Goal: Task Accomplishment & Management: Manage account settings

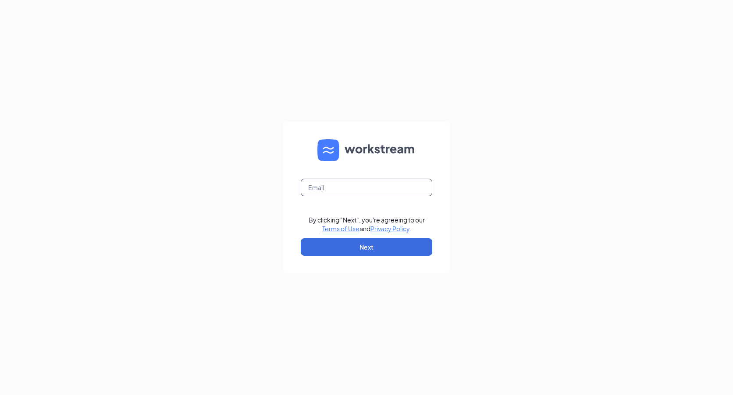
click at [345, 184] on input "text" at bounding box center [366, 188] width 131 height 18
type input "[EMAIL_ADDRESS][DOMAIN_NAME]"
click at [354, 255] on button "Next" at bounding box center [366, 247] width 131 height 18
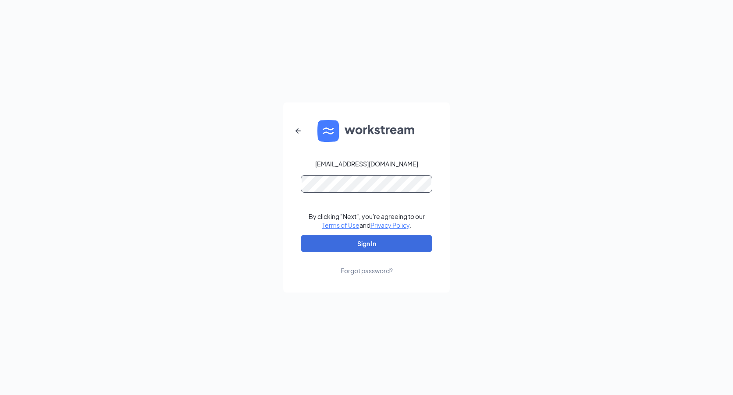
click at [301, 235] on button "Sign In" at bounding box center [366, 244] width 131 height 18
click at [352, 243] on button "Sign In" at bounding box center [366, 244] width 131 height 18
click at [238, 187] on div "rs004142@tacobell.com Credential mismatches. By clicking "Next", you're agreein…" at bounding box center [366, 197] width 733 height 395
click at [301, 235] on button "Sign In" at bounding box center [366, 244] width 131 height 18
click at [303, 248] on button "Sign In" at bounding box center [366, 244] width 131 height 18
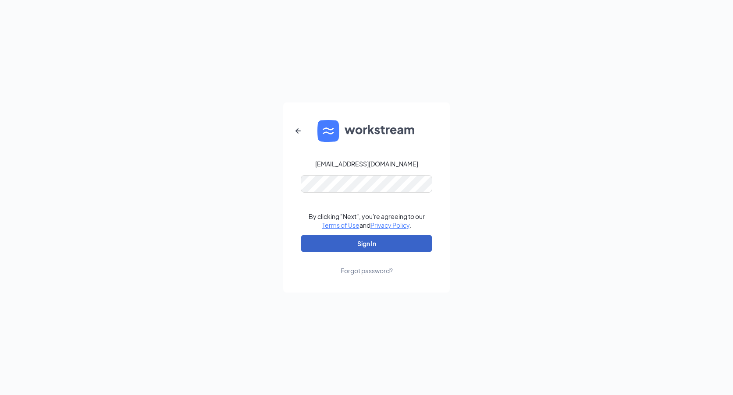
click at [310, 248] on button "Sign In" at bounding box center [366, 244] width 131 height 18
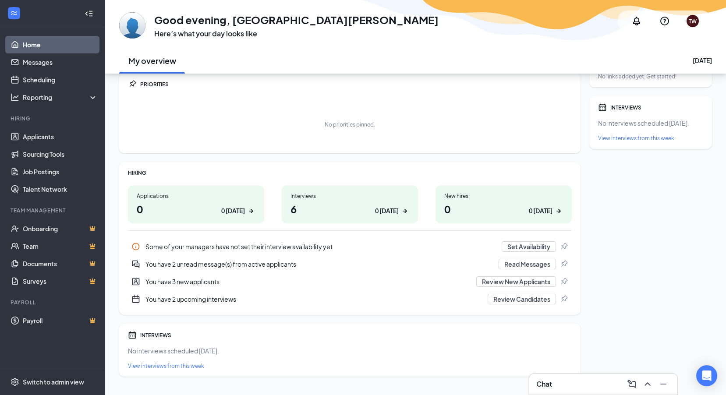
scroll to position [47, 0]
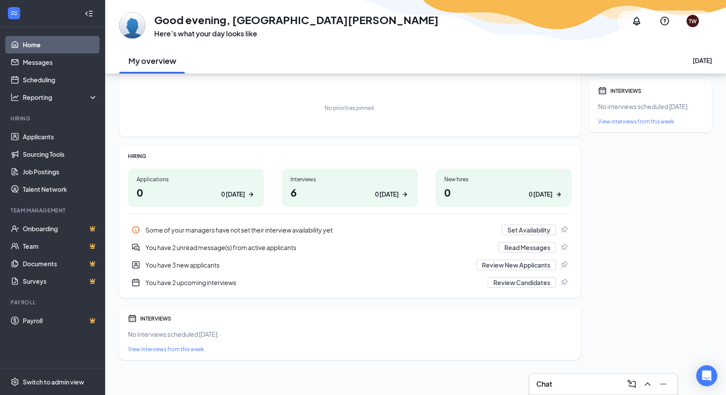
click at [568, 383] on div "Chat" at bounding box center [603, 384] width 134 height 14
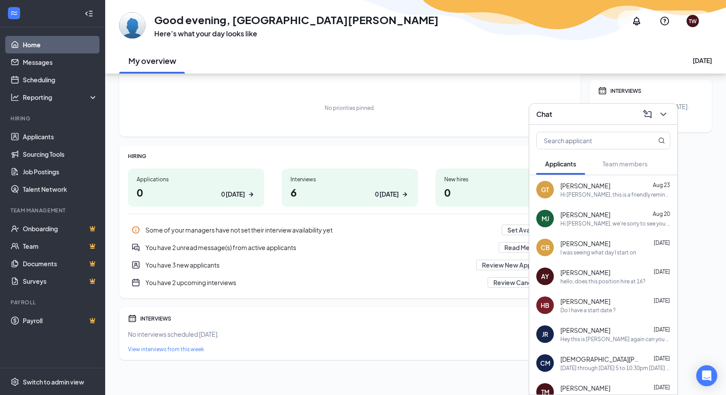
click at [588, 122] on div "Chat" at bounding box center [603, 114] width 148 height 21
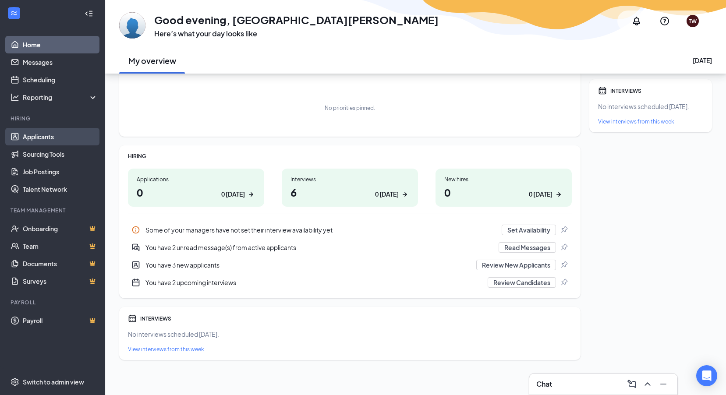
click at [58, 138] on link "Applicants" at bounding box center [60, 137] width 75 height 18
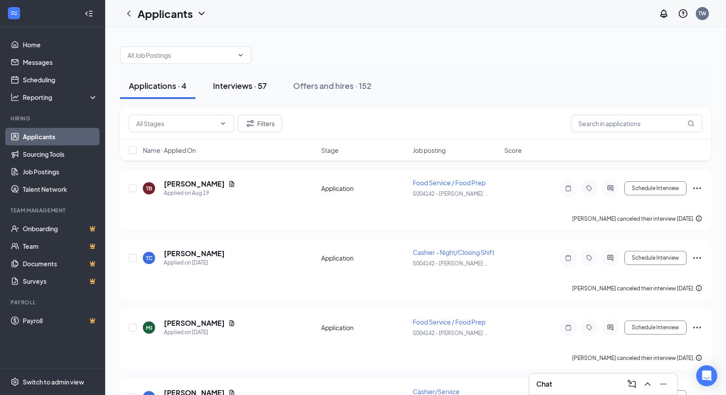
click at [253, 92] on button "Interviews · 57" at bounding box center [239, 86] width 71 height 26
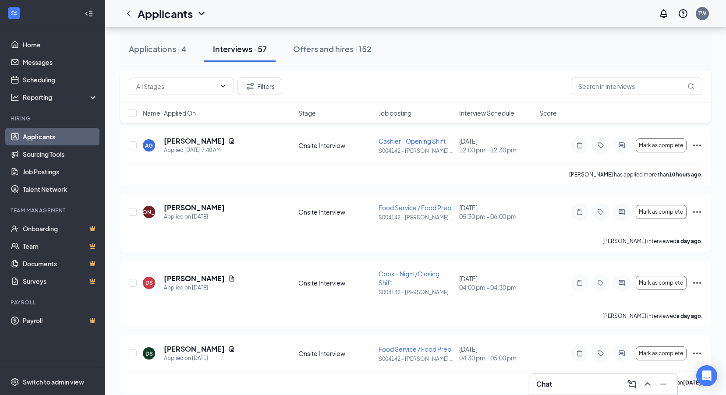
scroll to position [219, 0]
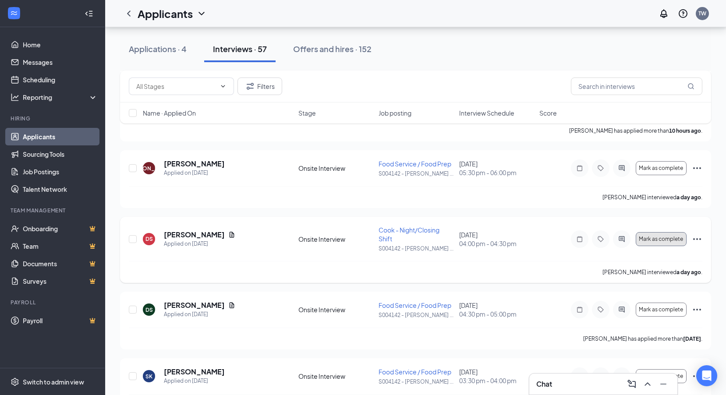
click at [648, 232] on button "Mark as complete" at bounding box center [661, 239] width 51 height 14
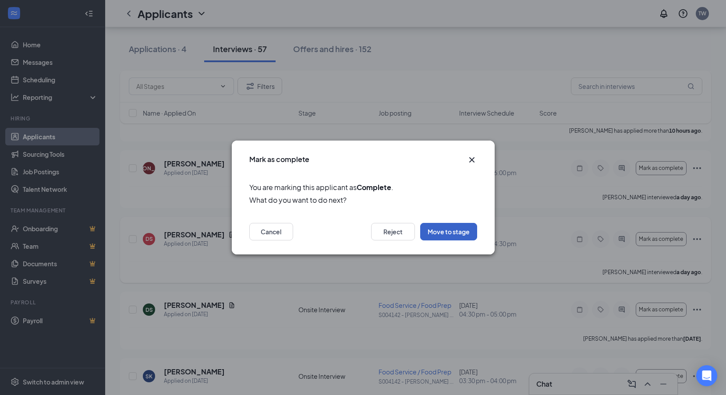
click at [445, 239] on button "Move to stage" at bounding box center [448, 232] width 57 height 18
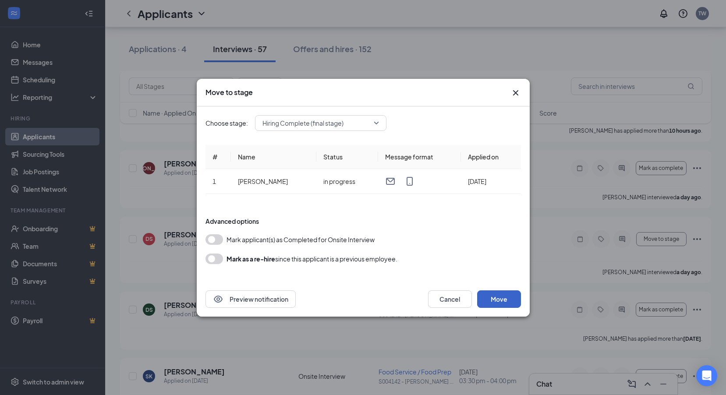
click at [505, 304] on button "Move" at bounding box center [499, 300] width 44 height 18
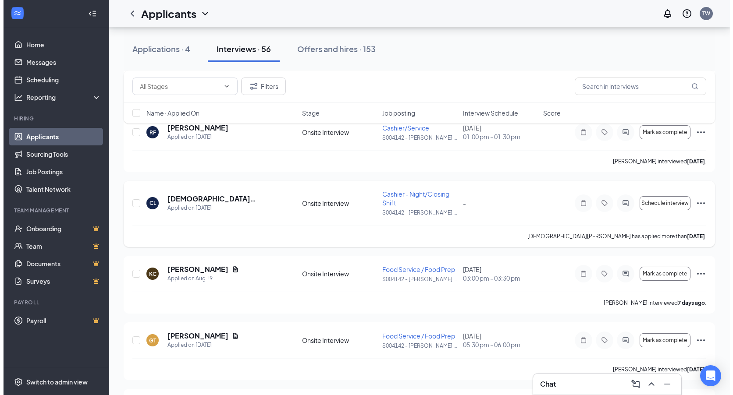
scroll to position [613, 0]
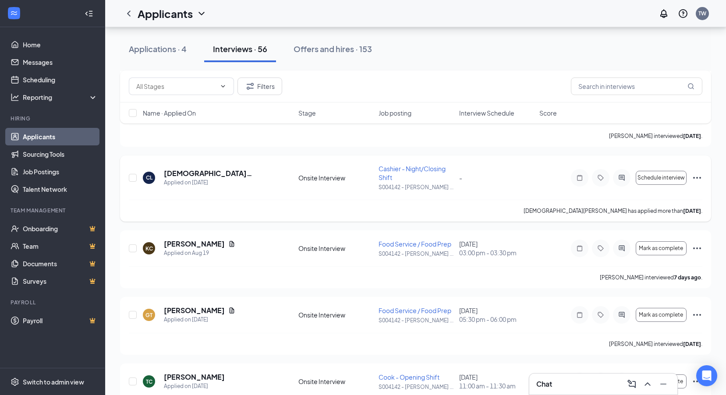
click at [695, 178] on icon "Ellipses" at bounding box center [697, 178] width 11 height 11
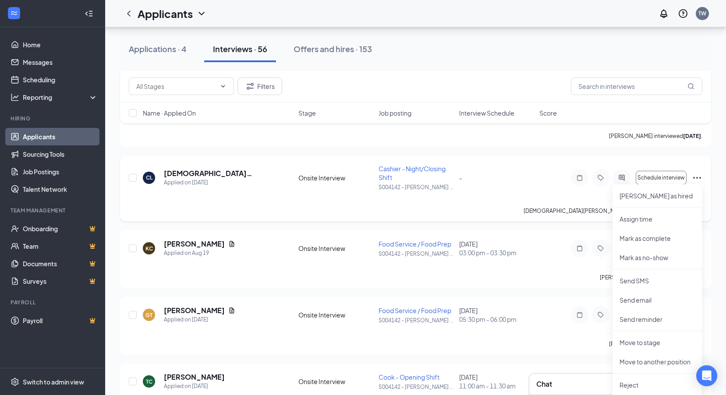
click at [518, 192] on div "CL [PERSON_NAME] Applied on [DATE] Onsite Interview Cashier - Night/Closing Shi…" at bounding box center [416, 181] width 574 height 35
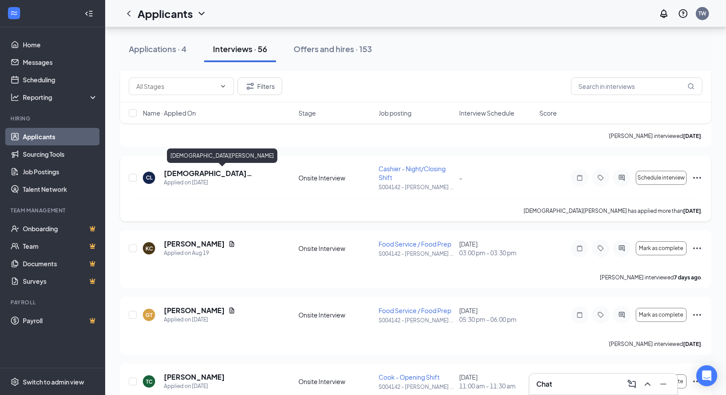
click at [189, 175] on h5 "[DEMOGRAPHIC_DATA][PERSON_NAME]" at bounding box center [219, 174] width 111 height 10
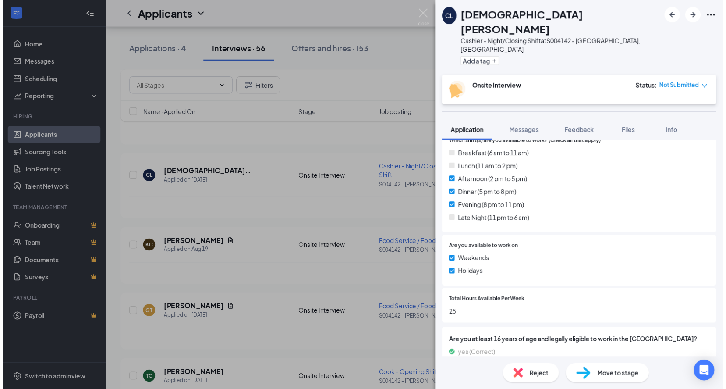
scroll to position [318, 0]
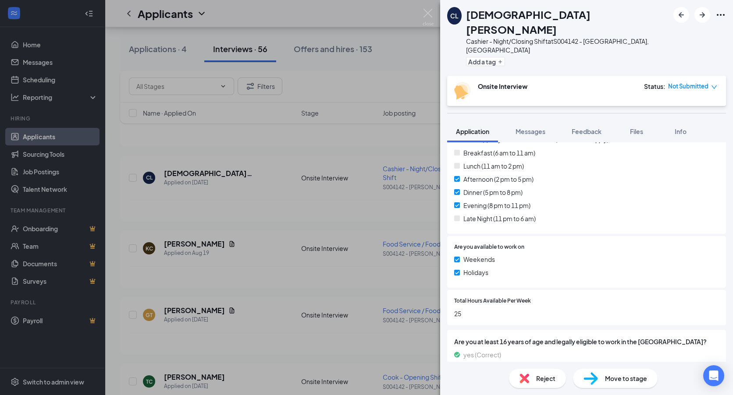
click at [343, 203] on div "CL [PERSON_NAME] - Night/Closing Shift at S004142 - [GEOGRAPHIC_DATA], [GEOGRAP…" at bounding box center [366, 197] width 733 height 395
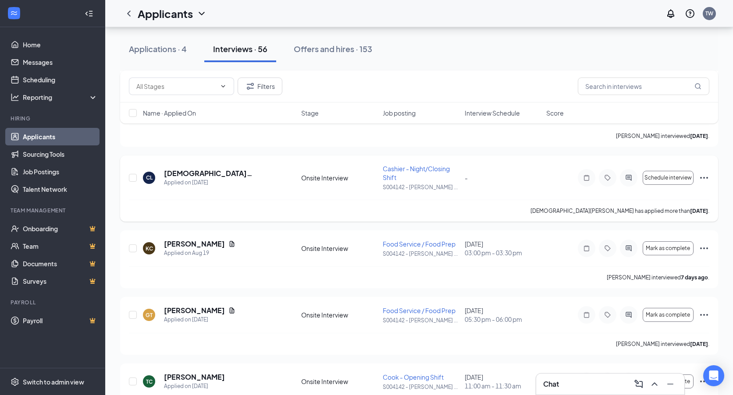
click at [255, 209] on div "[PERSON_NAME] has applied more than [DATE] ." at bounding box center [419, 211] width 580 height 22
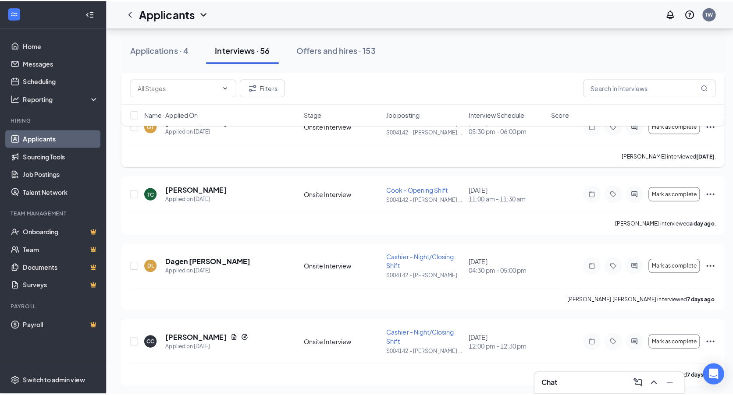
scroll to position [833, 0]
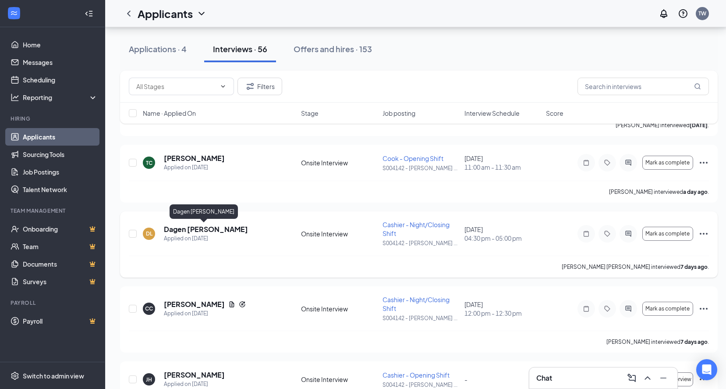
click at [224, 230] on h5 "Dagen [PERSON_NAME]" at bounding box center [206, 229] width 84 height 10
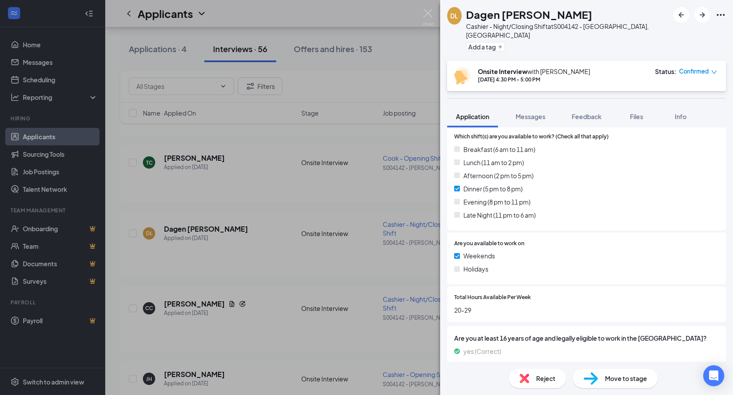
scroll to position [318, 0]
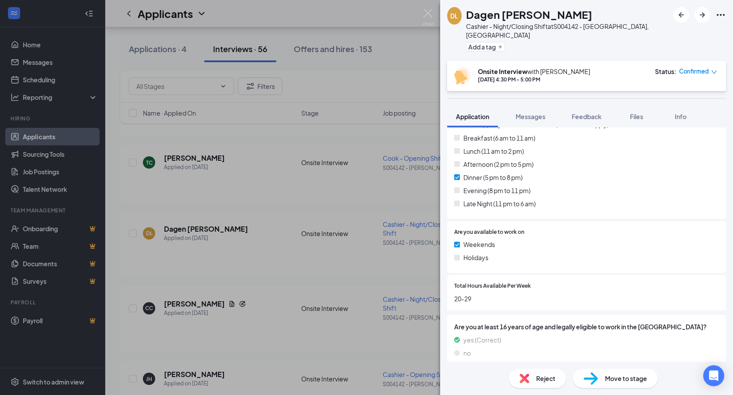
click at [308, 214] on div "[PERSON_NAME] Cashier - Night/Closing Shift at S004142 - [GEOGRAPHIC_DATA], [GE…" at bounding box center [366, 197] width 733 height 395
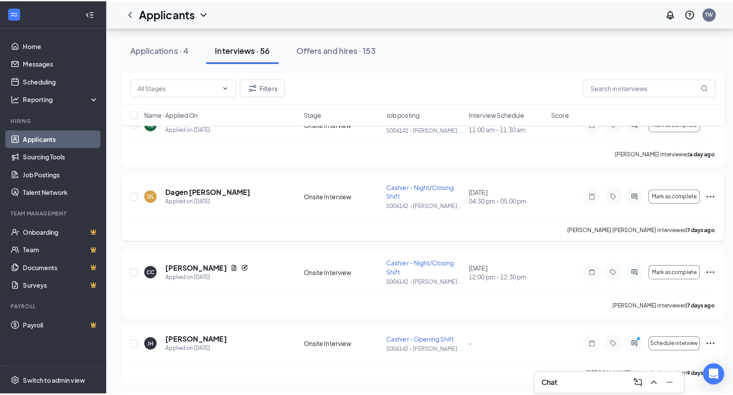
scroll to position [964, 0]
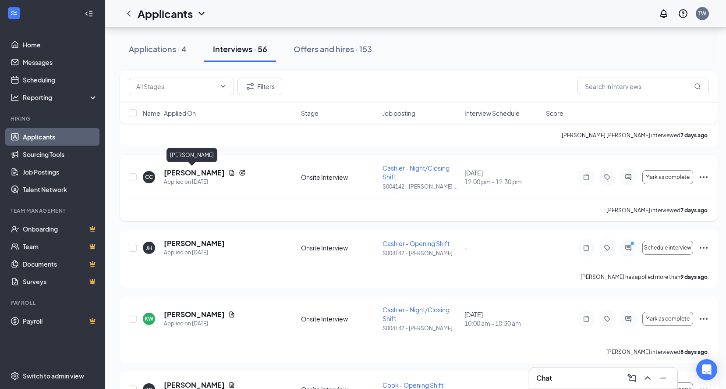
click at [203, 173] on h5 "[PERSON_NAME]" at bounding box center [194, 173] width 61 height 10
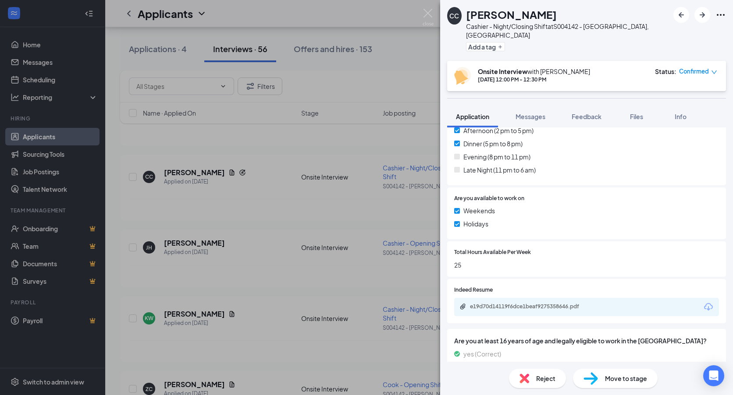
scroll to position [390, 0]
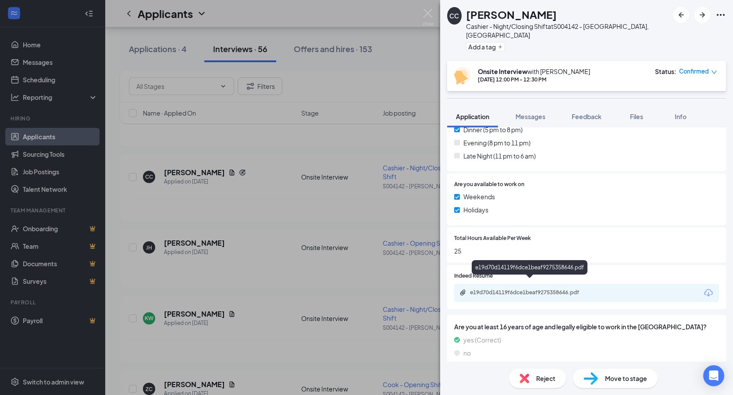
click at [523, 289] on div "e19d70d14119f6dce1beaf9275358646.pdf" at bounding box center [531, 292] width 123 height 7
click at [364, 192] on div "CC [PERSON_NAME] Cashier - Night/Closing Shift at S004142 - [GEOGRAPHIC_DATA], …" at bounding box center [366, 197] width 733 height 395
click at [317, 205] on div "CC [PERSON_NAME] Cashier - Night/Closing Shift at S004142 - [GEOGRAPHIC_DATA], …" at bounding box center [366, 197] width 733 height 395
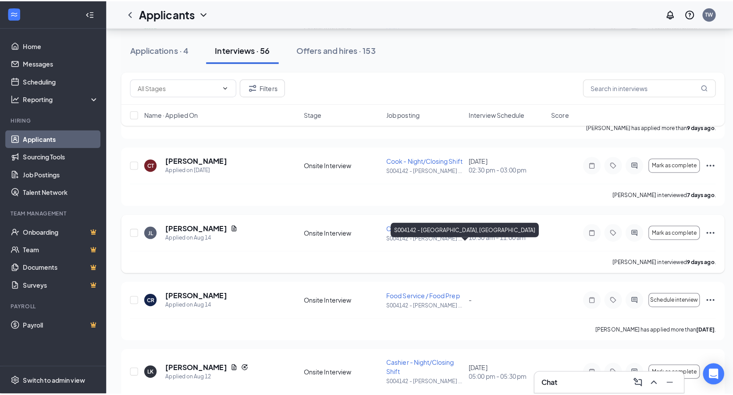
scroll to position [1271, 0]
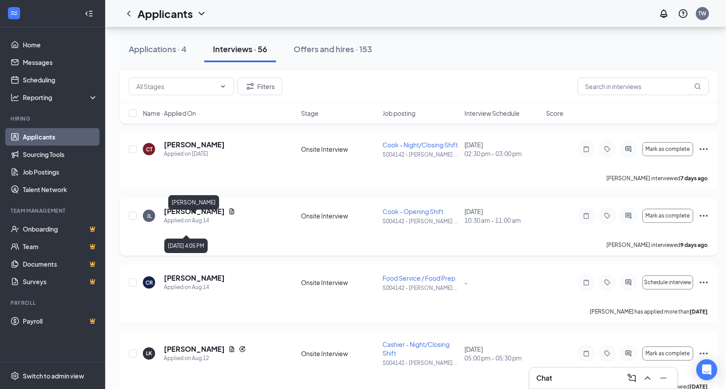
click at [191, 216] on h5 "[PERSON_NAME]" at bounding box center [194, 211] width 61 height 10
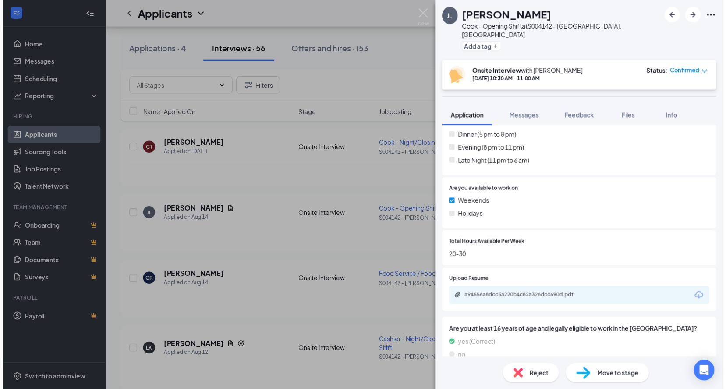
scroll to position [366, 0]
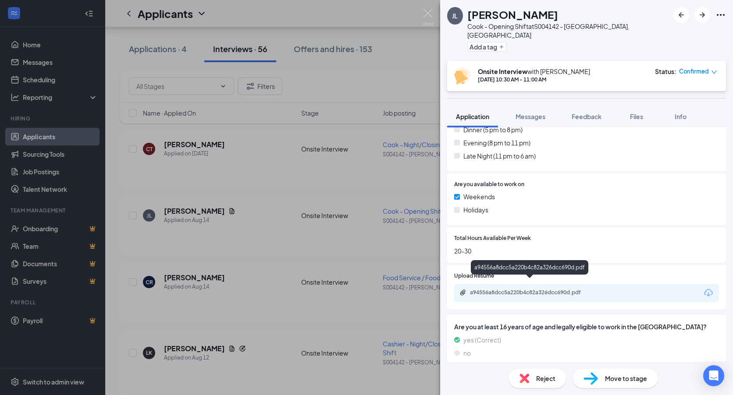
click at [536, 289] on div "a94556a8dcc5a220b4c82a326dcc690d.pdf" at bounding box center [531, 292] width 123 height 7
click at [323, 207] on div "[PERSON_NAME] Cook - Opening Shift at S004142 - [GEOGRAPHIC_DATA], [GEOGRAPHIC_…" at bounding box center [366, 197] width 733 height 395
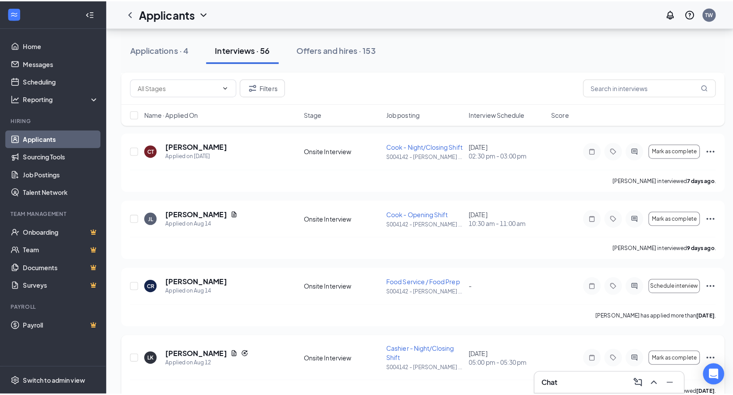
scroll to position [1402, 0]
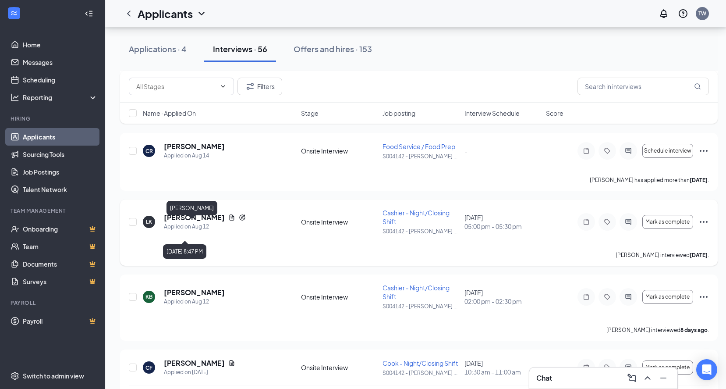
click at [190, 222] on h5 "[PERSON_NAME]" at bounding box center [194, 218] width 61 height 10
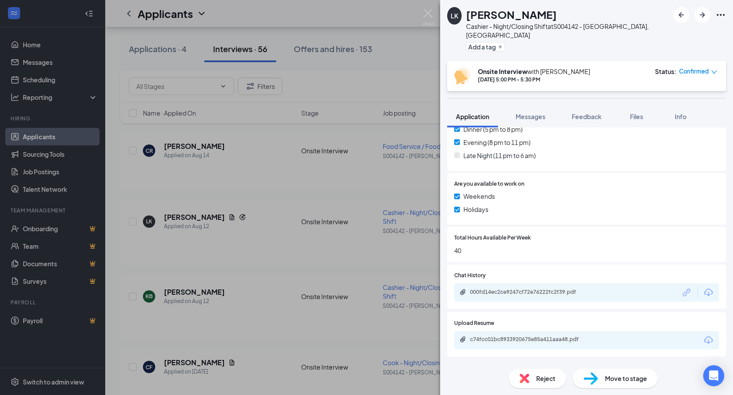
scroll to position [438, 0]
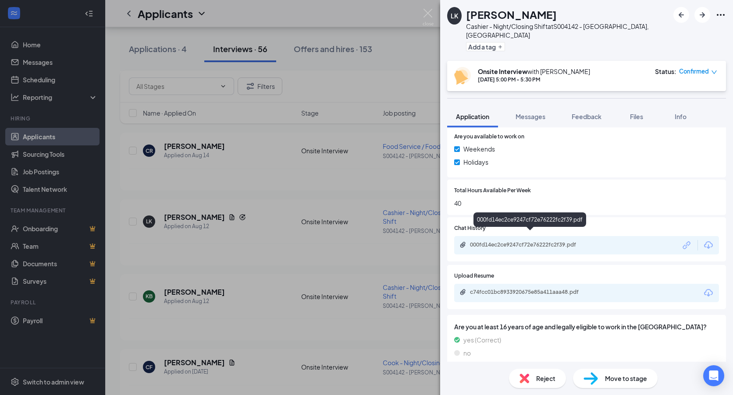
click at [507, 241] on div "000fd14ec2ce9247cf72e76222fc2f39.pdf" at bounding box center [531, 244] width 123 height 7
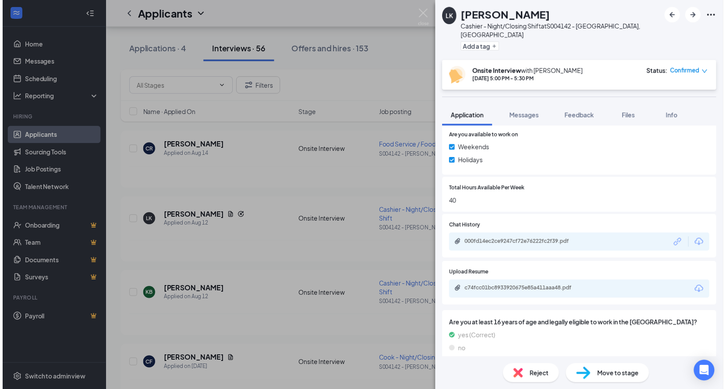
scroll to position [435, 0]
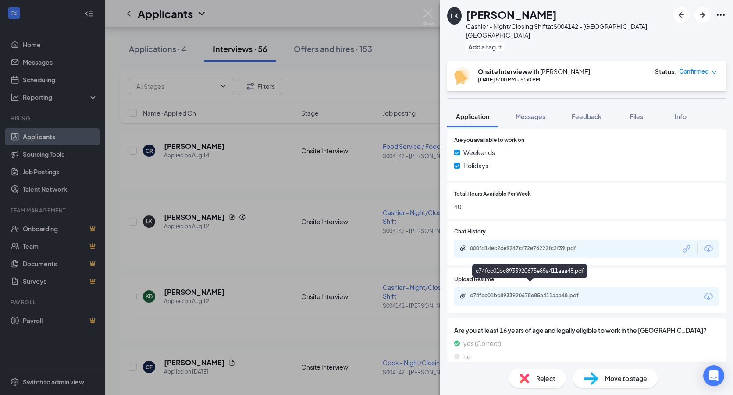
click at [529, 292] on div "c74fcc01bc8933920675e85a411aaa48.pdf" at bounding box center [531, 295] width 123 height 7
click at [340, 140] on div "LK [PERSON_NAME] Cashier - Night/Closing Shift at S004142 - [GEOGRAPHIC_DATA], …" at bounding box center [366, 197] width 733 height 395
click at [420, 16] on div "Applicants TW" at bounding box center [419, 13] width 628 height 27
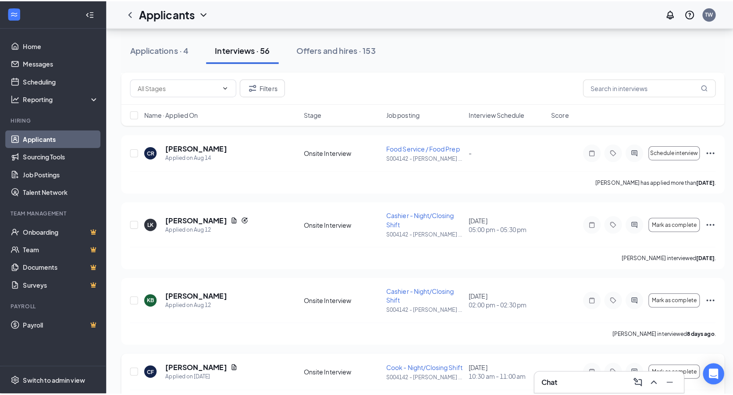
scroll to position [1534, 0]
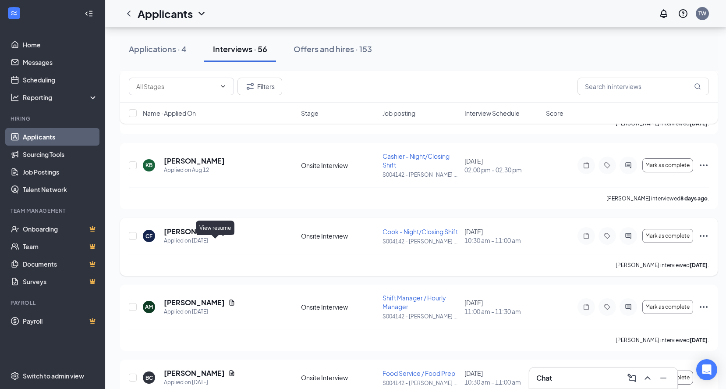
click at [230, 234] on icon "Document" at bounding box center [232, 231] width 5 height 6
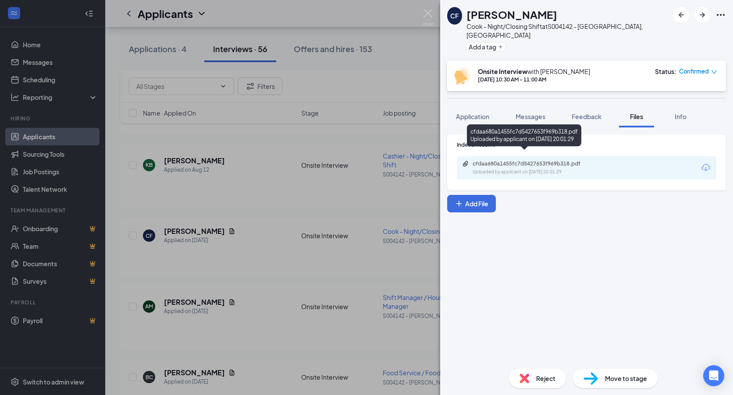
click at [557, 160] on div "cfdaa680a1455fc7d5427653f969b318.pdf" at bounding box center [533, 163] width 123 height 7
click at [425, 14] on img at bounding box center [427, 17] width 11 height 17
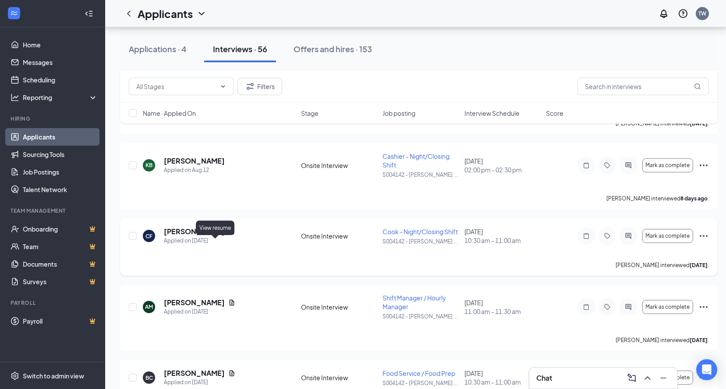
click at [228, 235] on icon "Document" at bounding box center [231, 231] width 7 height 7
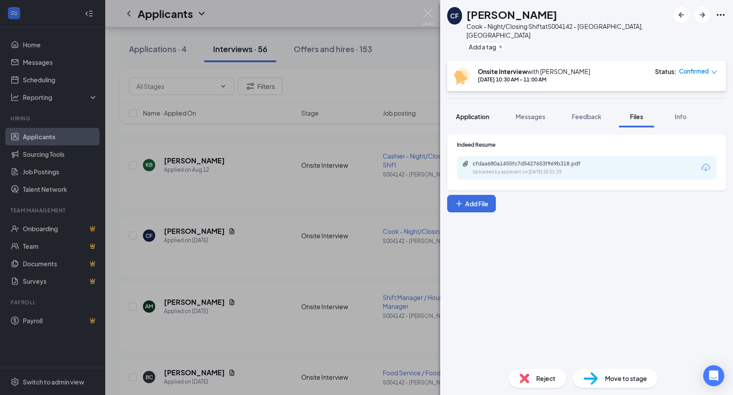
click at [492, 109] on button "Application" at bounding box center [472, 117] width 51 height 22
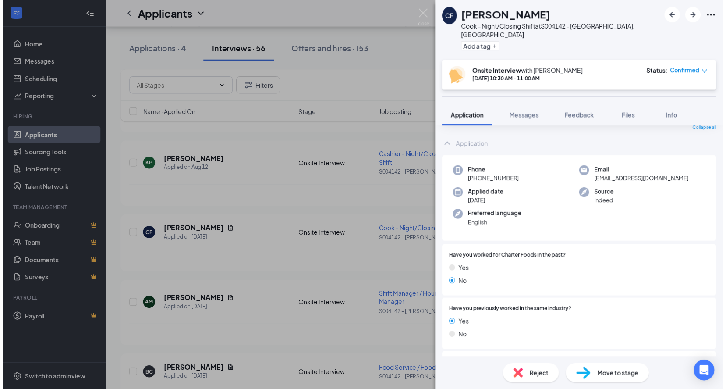
scroll to position [29, 0]
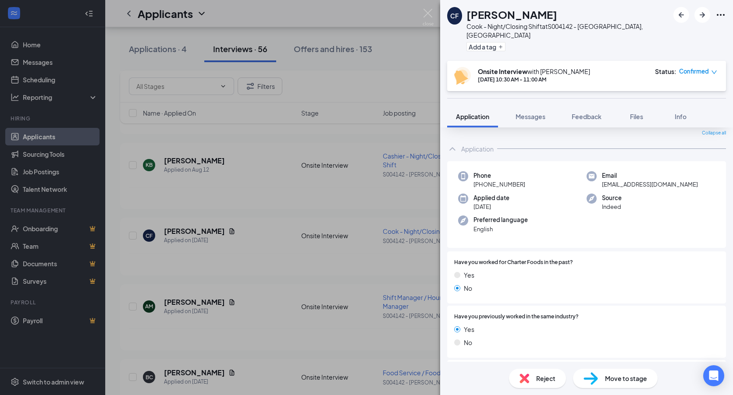
click at [313, 261] on div "[PERSON_NAME] [PERSON_NAME] - Night/Closing Shift at S004142 - [GEOGRAPHIC_DATA…" at bounding box center [366, 197] width 733 height 395
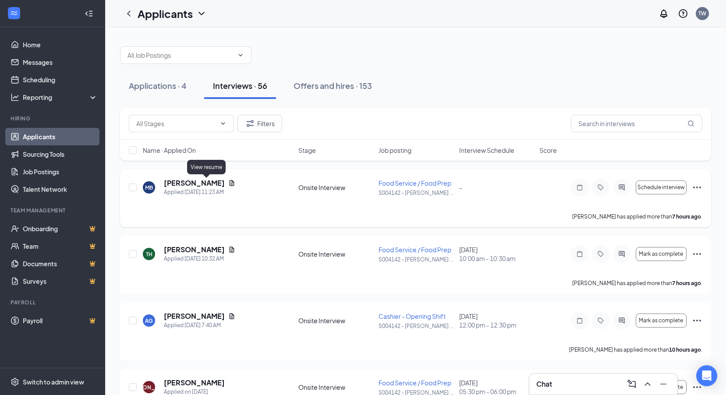
click at [230, 183] on icon "Document" at bounding box center [232, 183] width 5 height 6
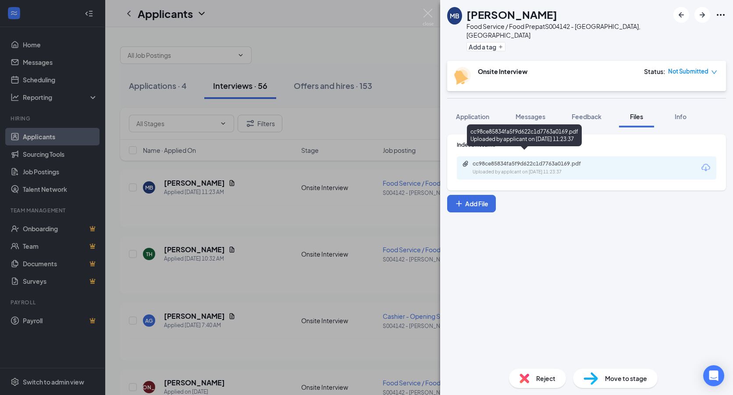
click at [496, 160] on div "cc98ce85834fa5f9d622c1d7763a0169.pdf Uploaded by applicant on [DATE] 11:23:37" at bounding box center [533, 167] width 142 height 15
click at [476, 113] on span "Application" at bounding box center [472, 117] width 33 height 8
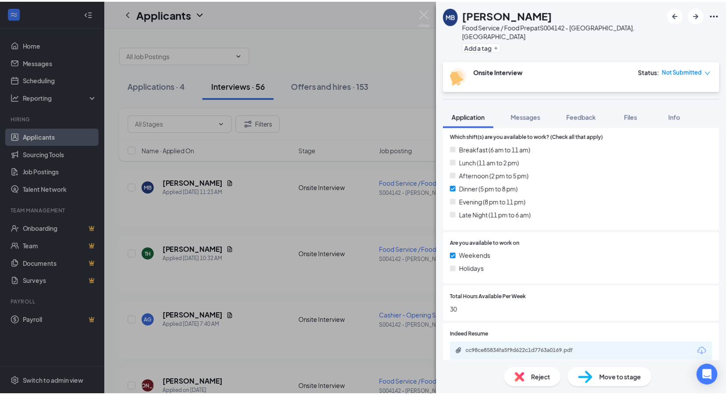
scroll to position [366, 0]
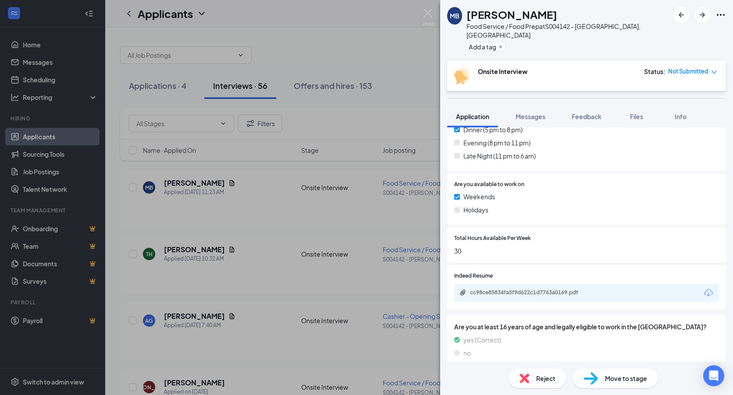
click at [308, 233] on div "MB [PERSON_NAME] Food Service / Food Prep at S004142 - [GEOGRAPHIC_DATA], [GEOG…" at bounding box center [366, 197] width 733 height 395
